Goal: Task Accomplishment & Management: Complete application form

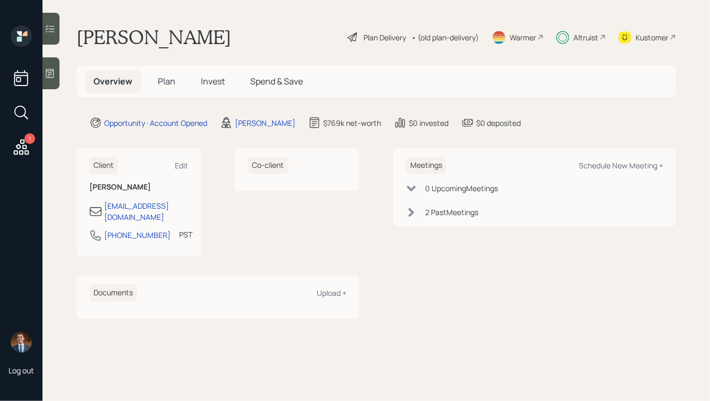
click at [570, 30] on div "Altruist" at bounding box center [580, 37] width 49 height 23
click at [160, 80] on span "Plan" at bounding box center [167, 81] width 18 height 12
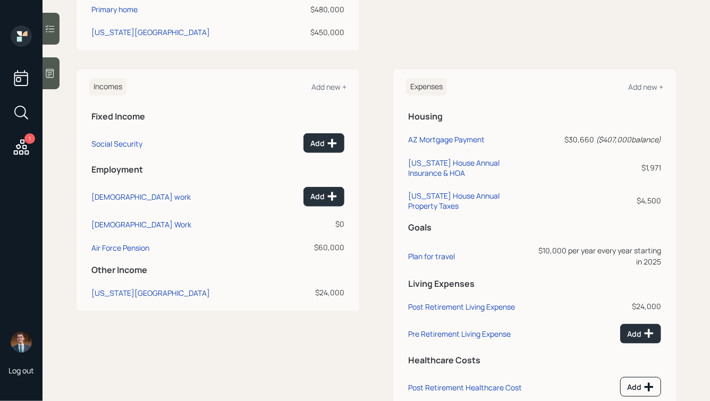
scroll to position [470, 0]
